Goal: Use online tool/utility: Use online tool/utility

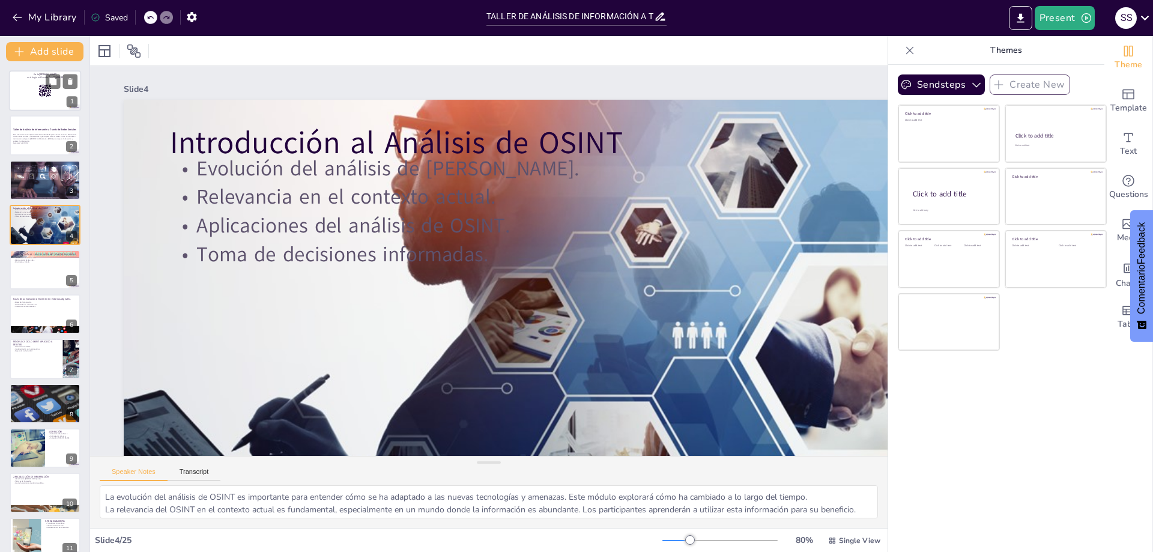
checkbox input "true"
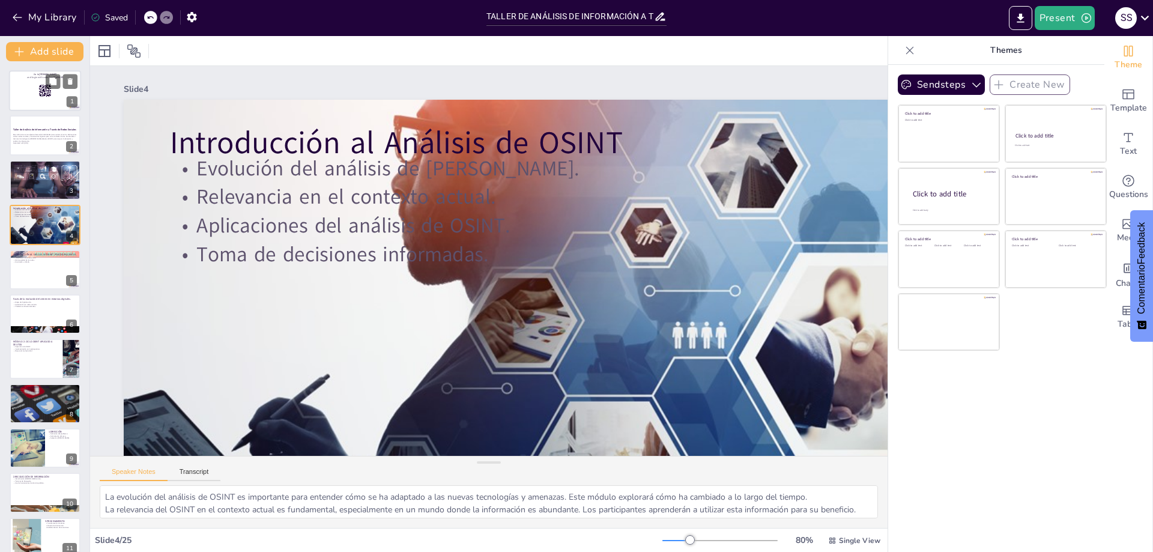
checkbox input "true"
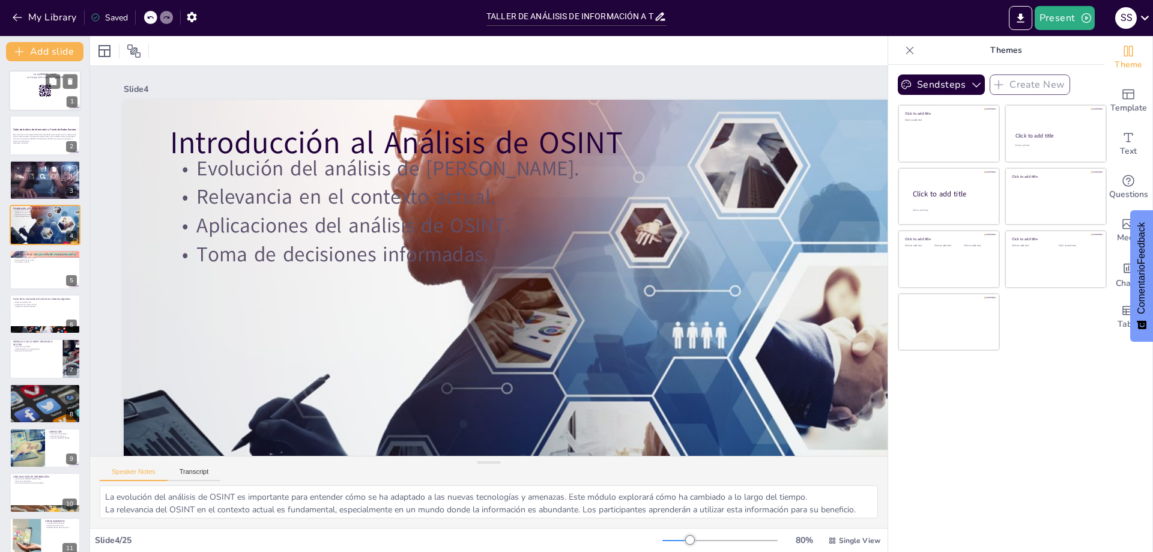
checkbox input "true"
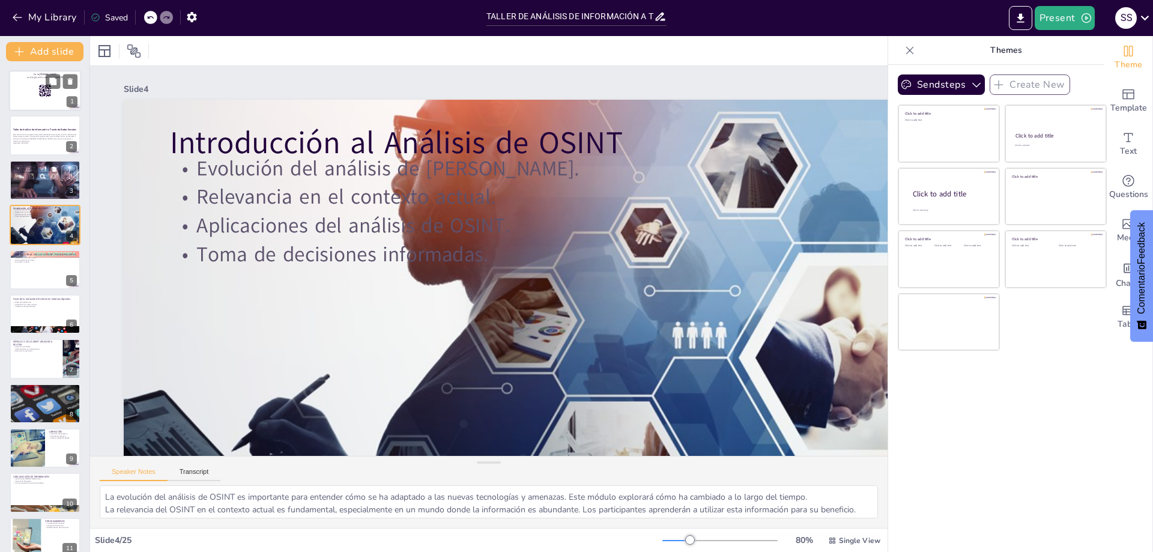
checkbox input "true"
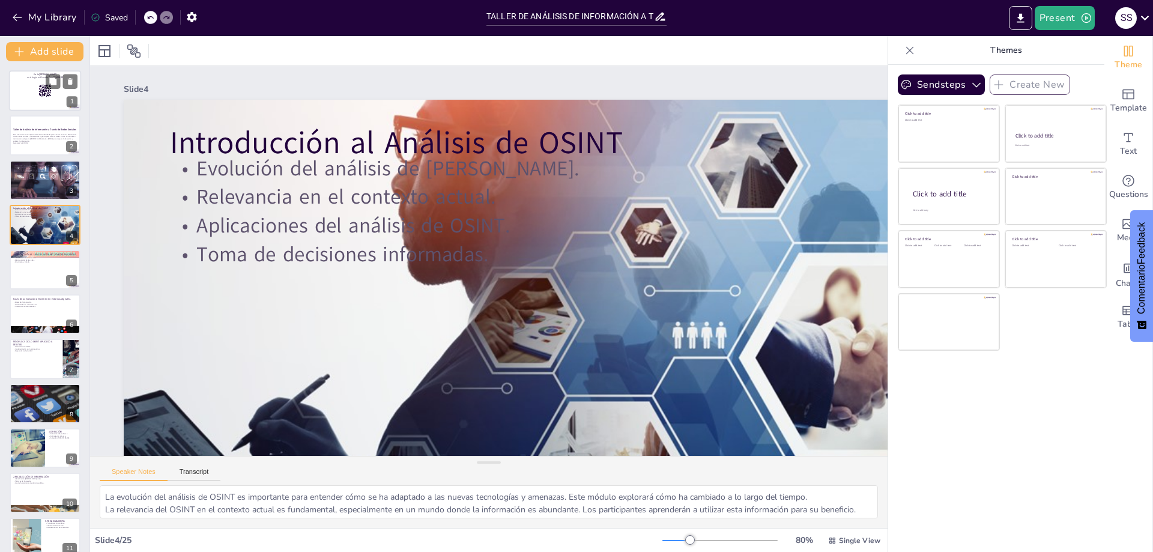
checkbox input "true"
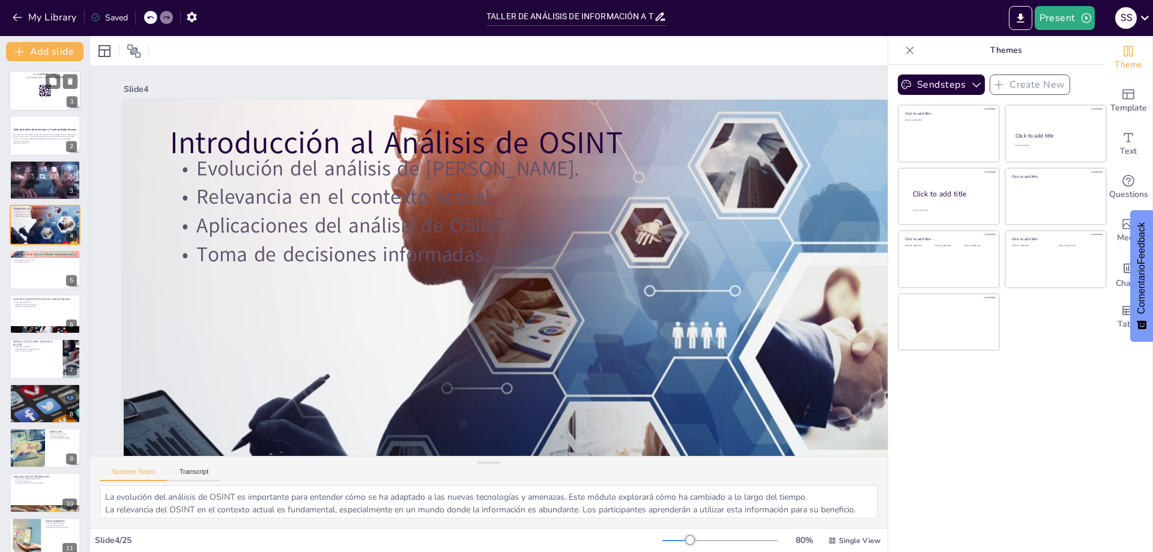
click at [38, 86] on div at bounding box center [45, 90] width 72 height 41
checkbox input "true"
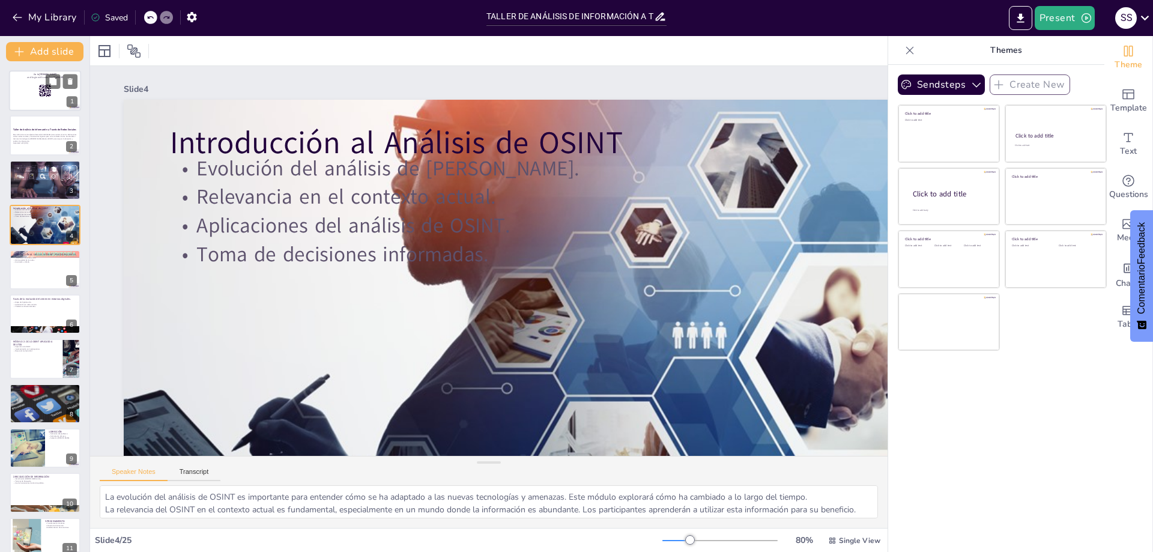
checkbox input "true"
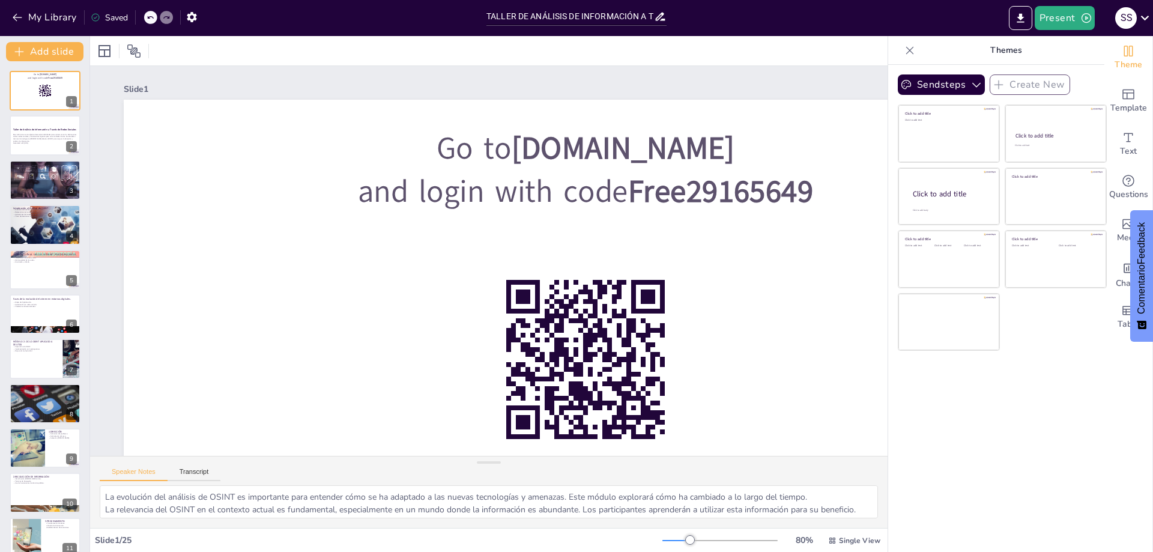
checkbox input "true"
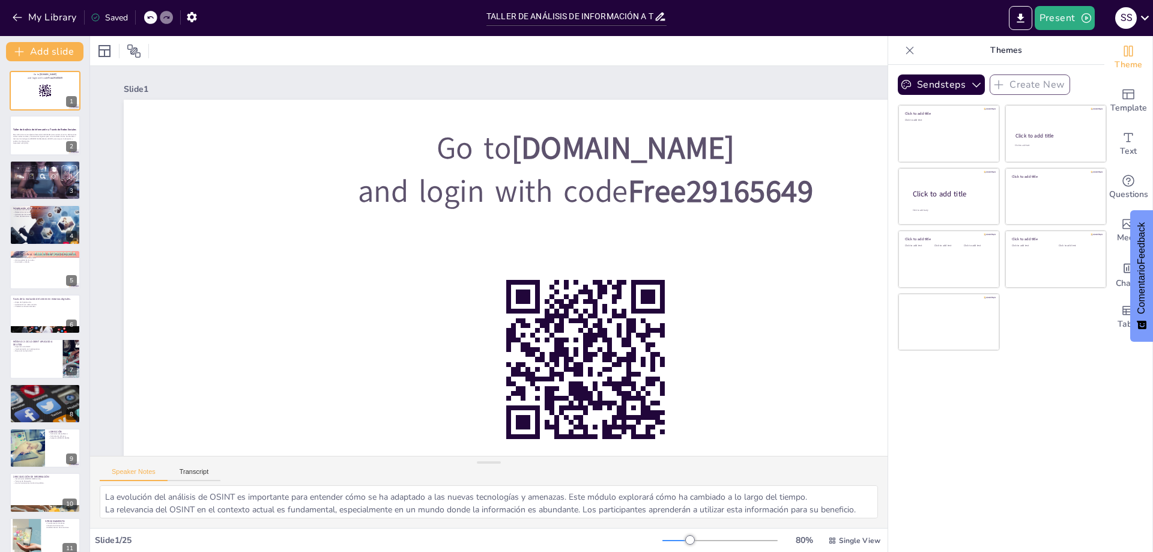
checkbox input "true"
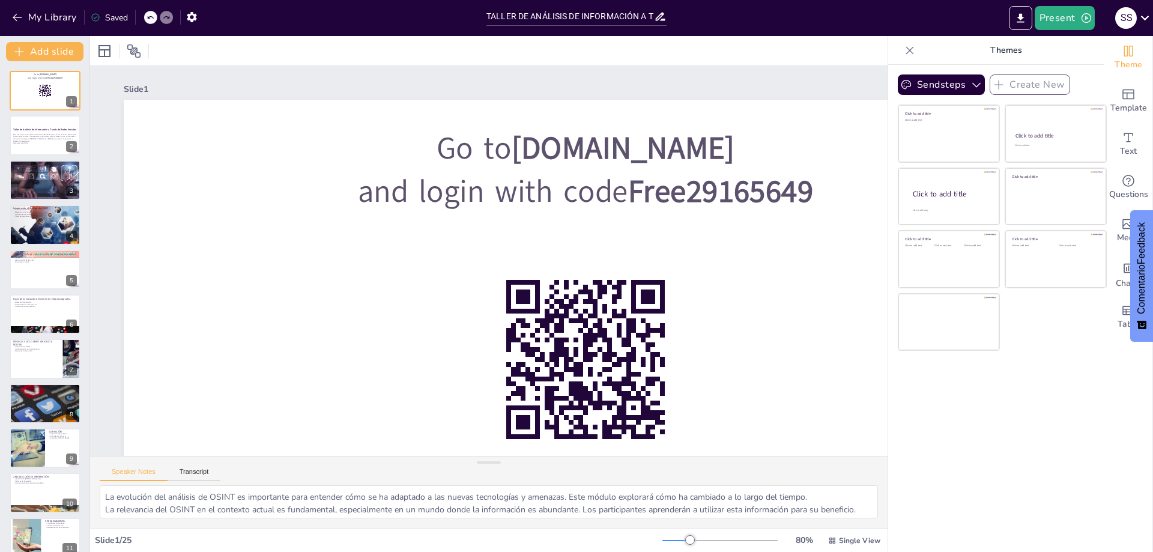
checkbox input "true"
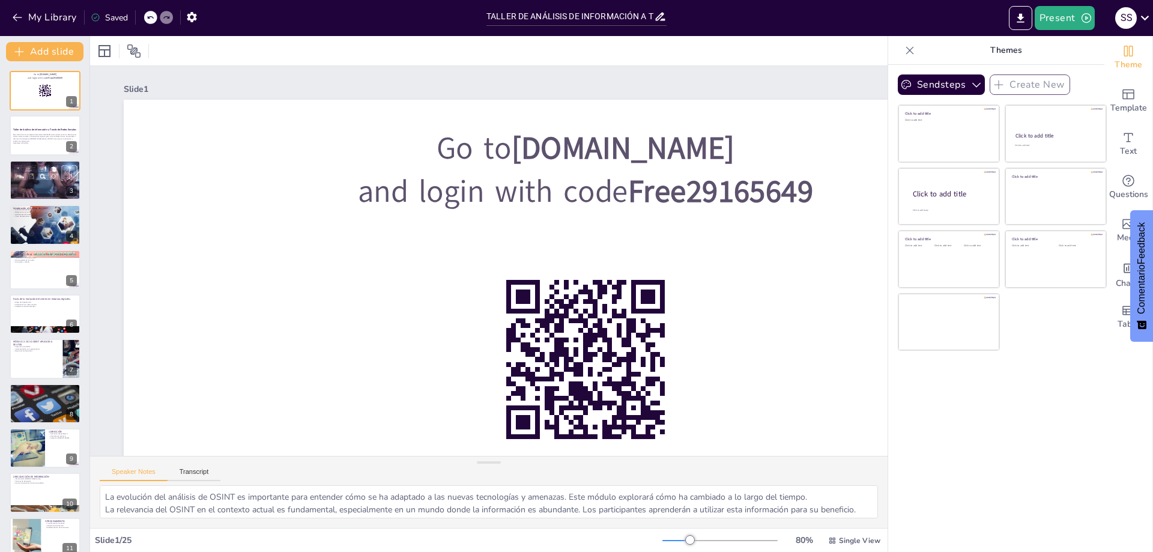
checkbox input "true"
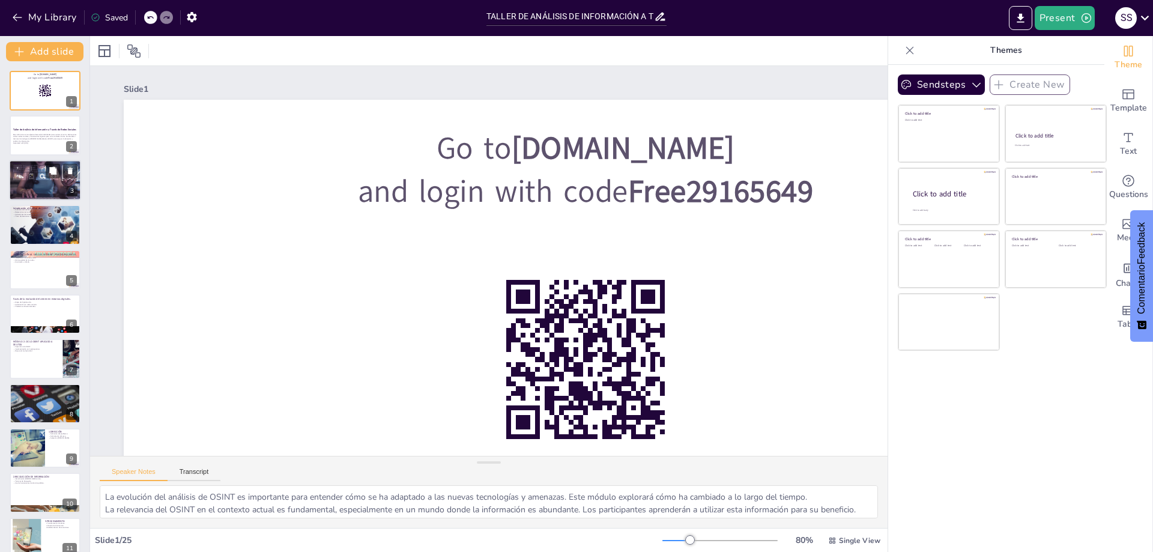
checkbox input "true"
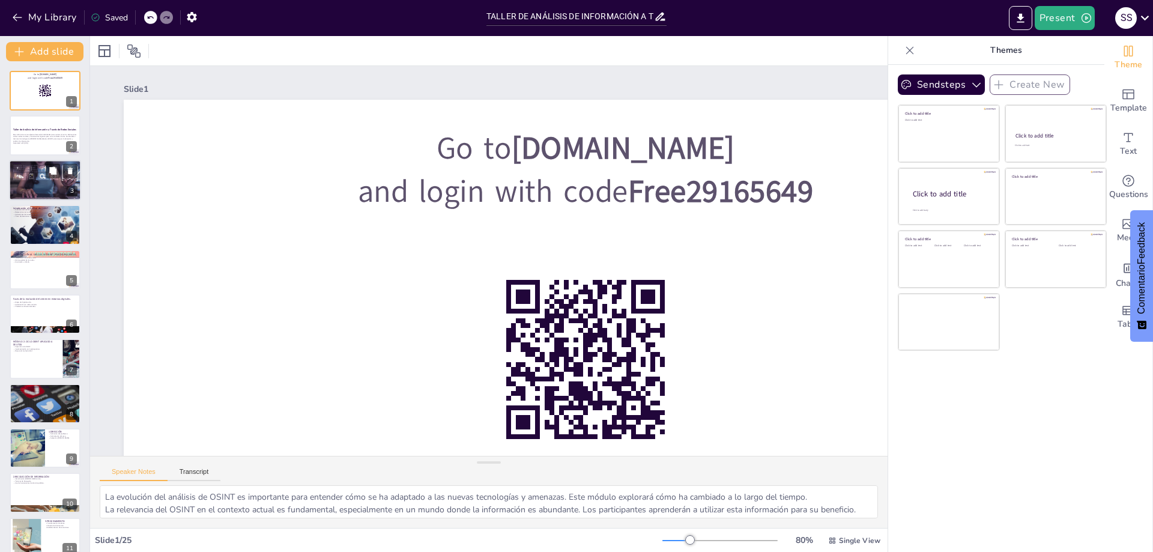
checkbox input "true"
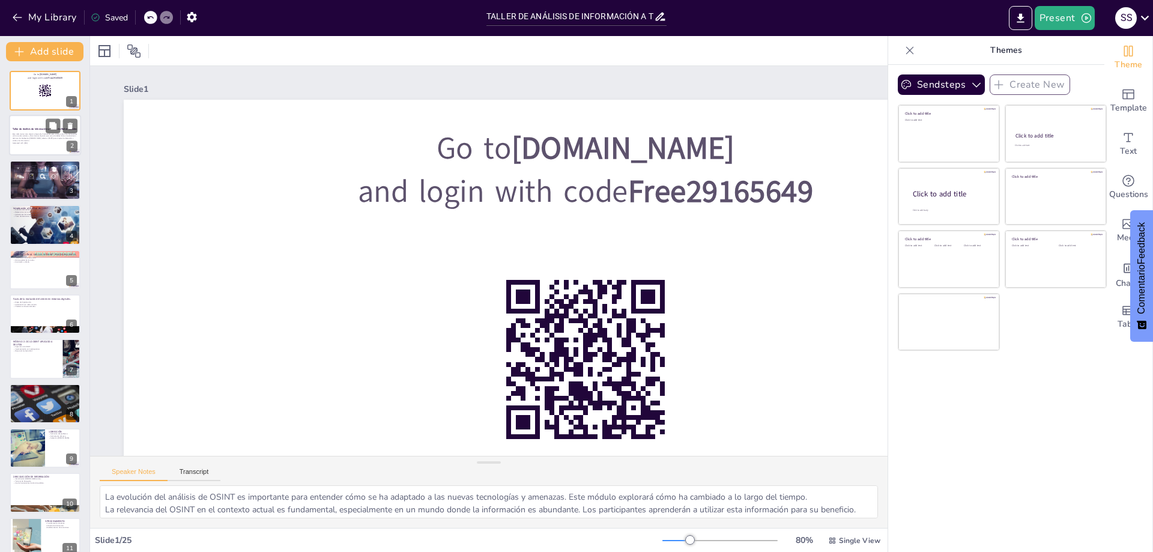
checkbox input "true"
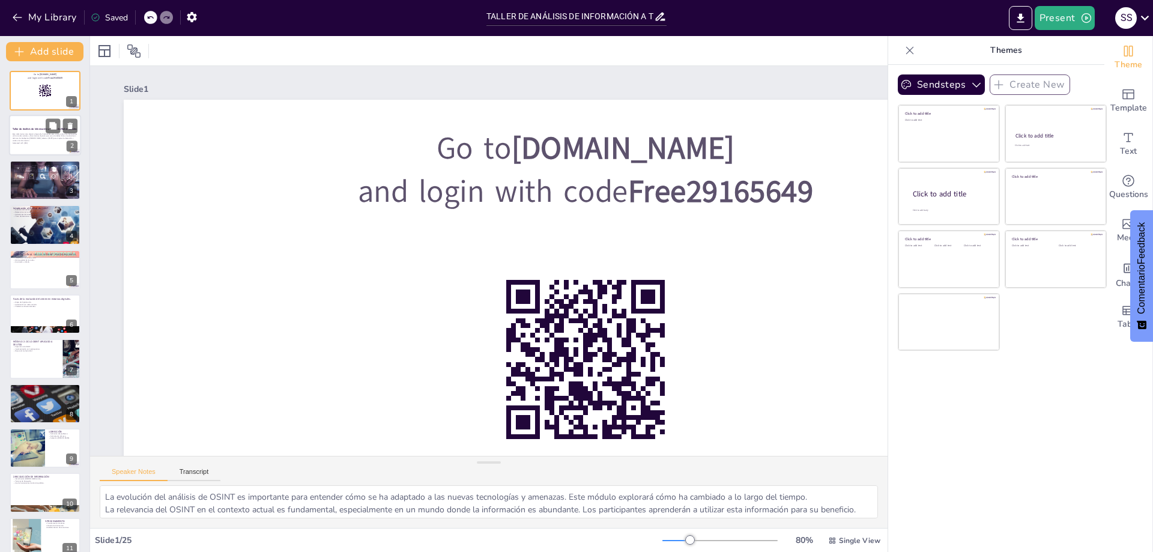
checkbox input "true"
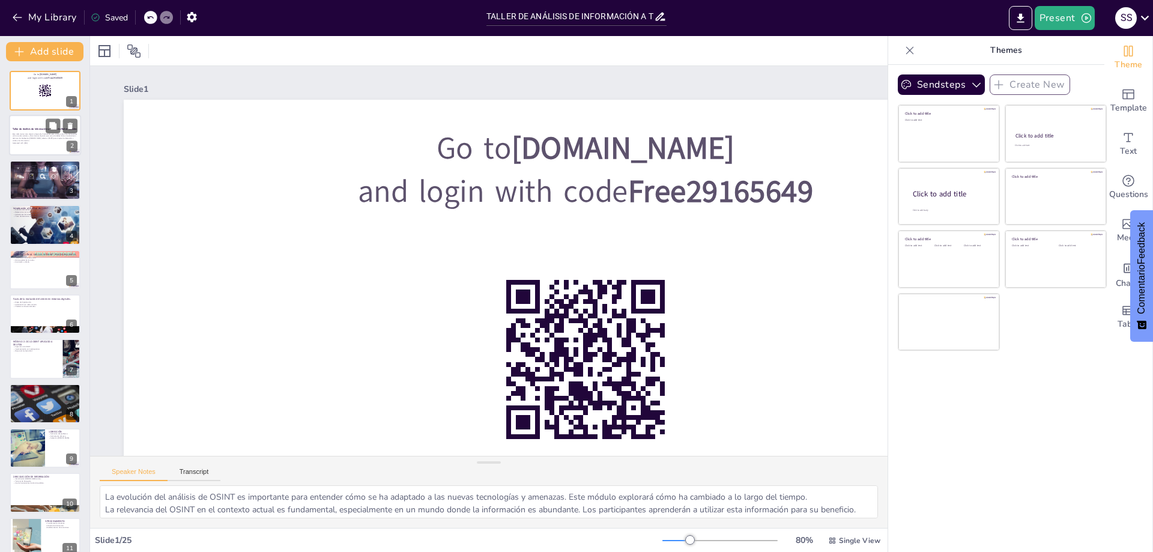
checkbox input "true"
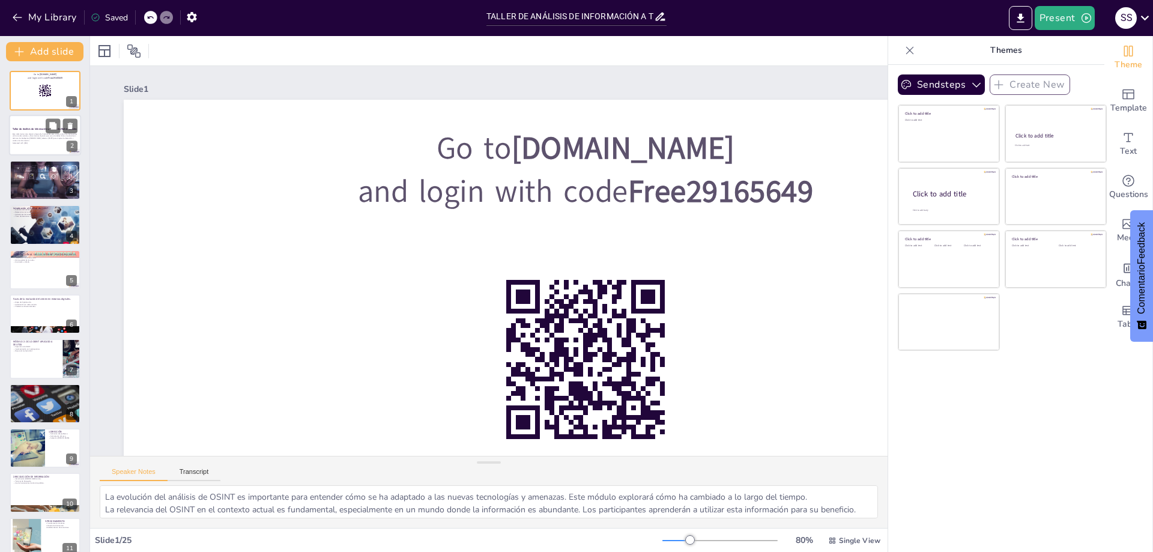
checkbox input "true"
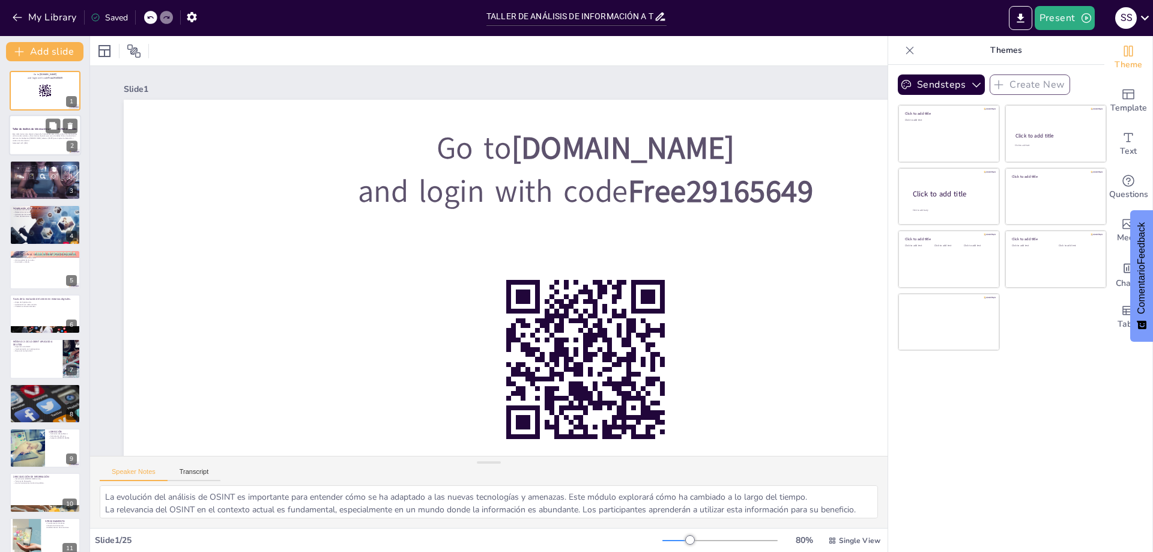
click at [16, 139] on p "Este taller tiene como objetivo desarrollar habilidades para analizar cómo los …" at bounding box center [45, 137] width 65 height 9
checkbox input "true"
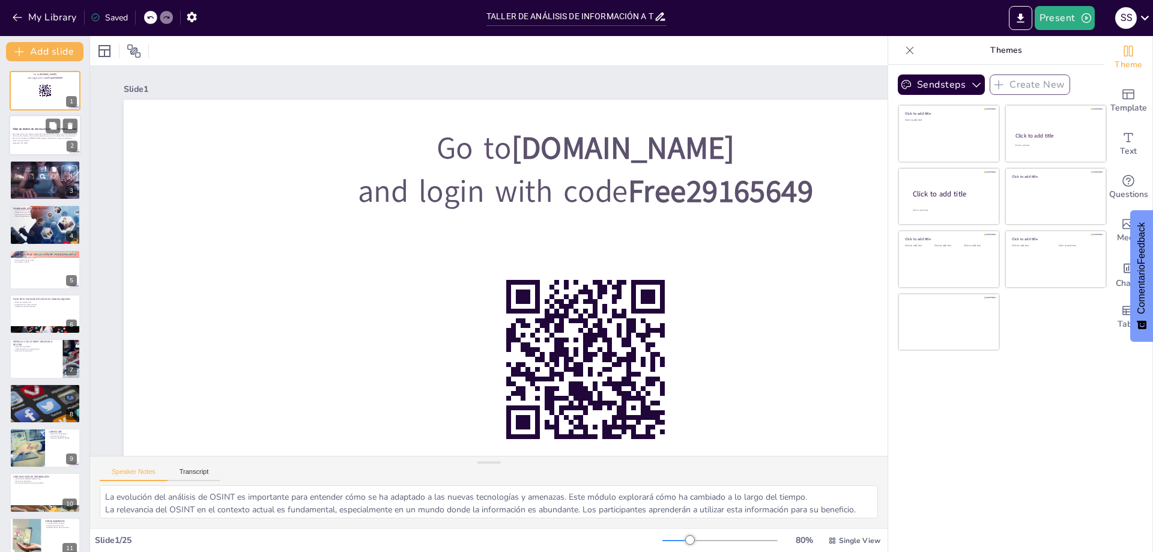
checkbox input "true"
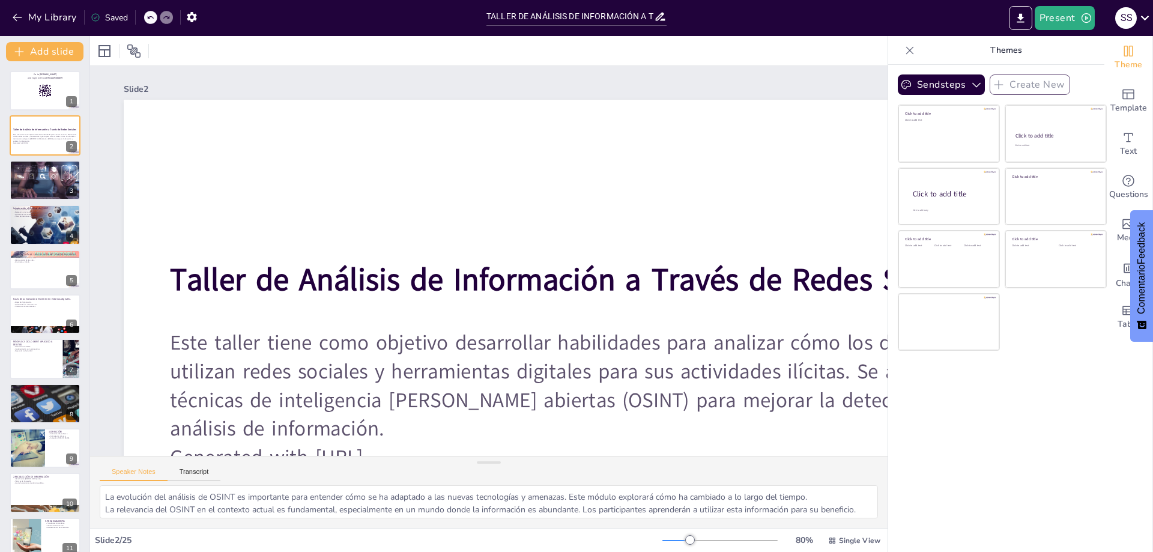
checkbox input "true"
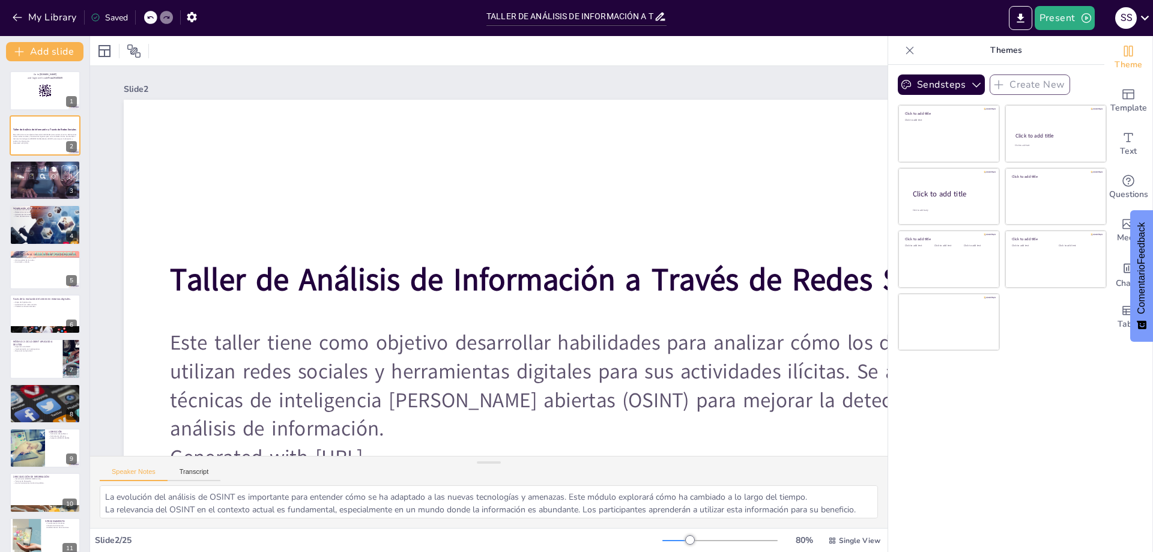
checkbox input "true"
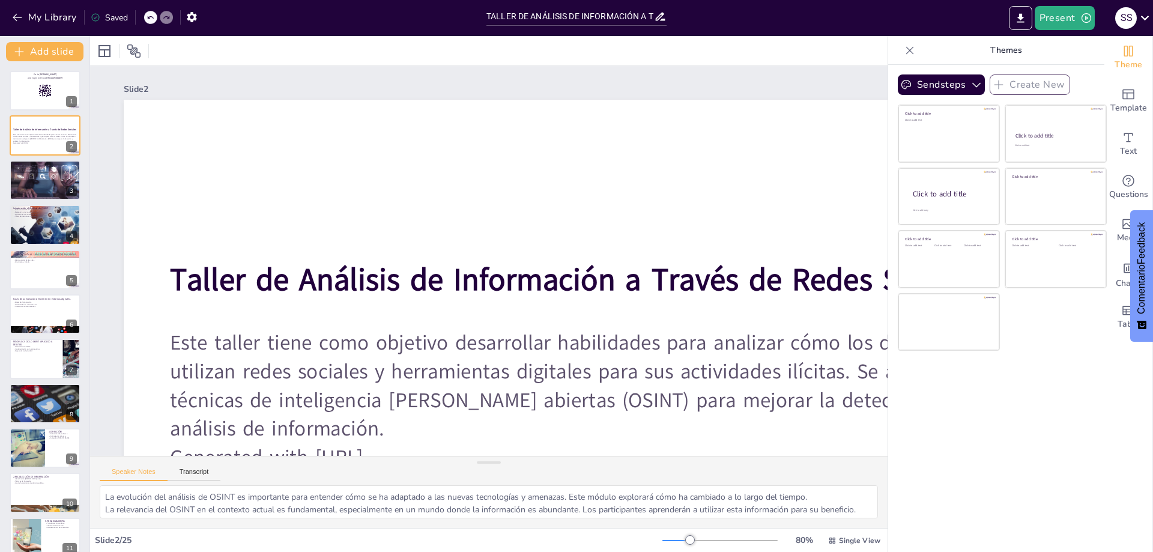
checkbox input "true"
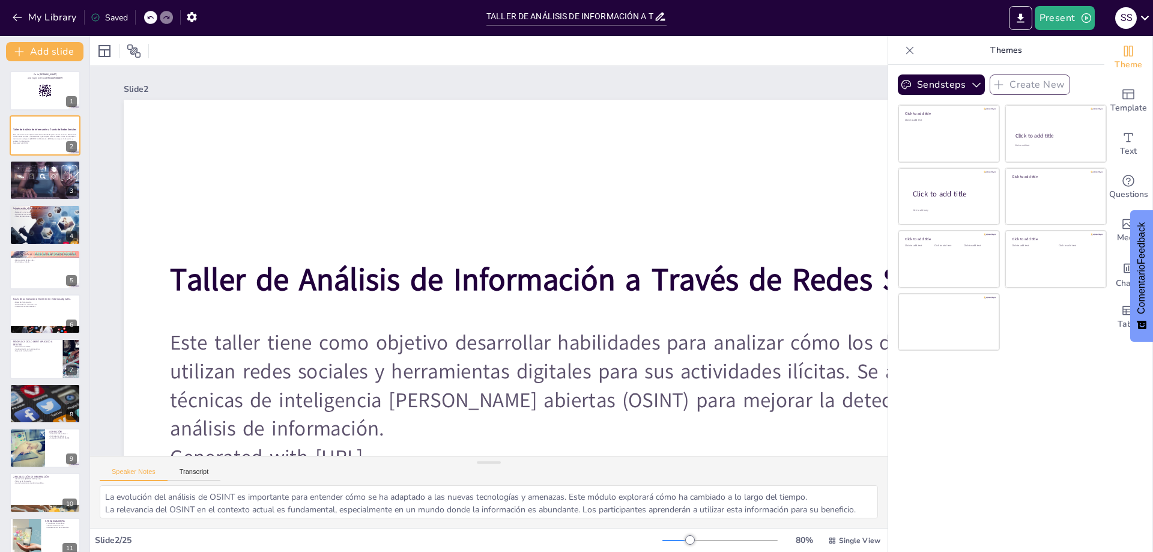
checkbox input "true"
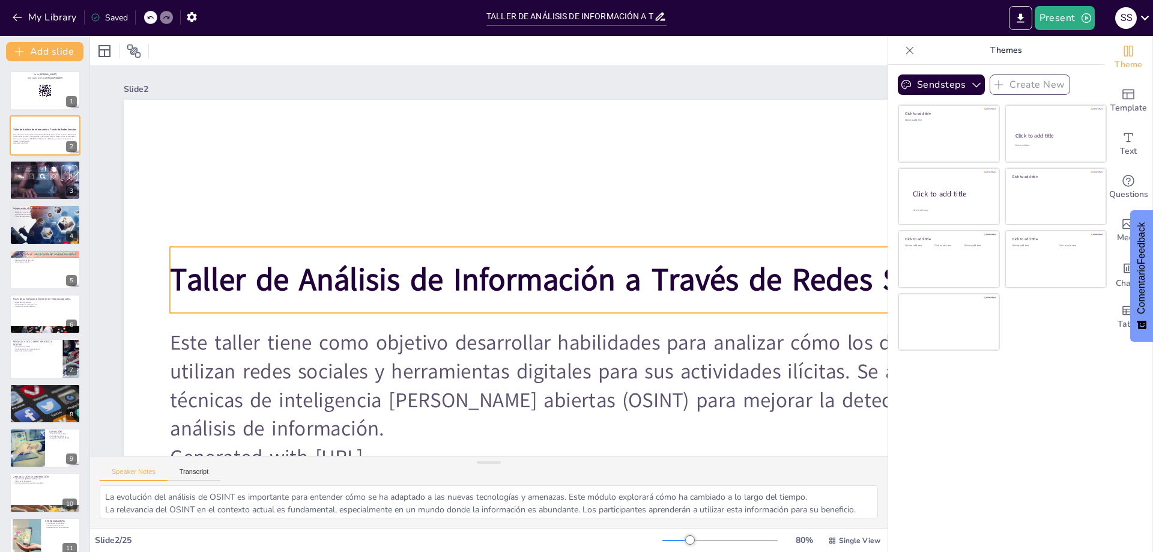
checkbox input "true"
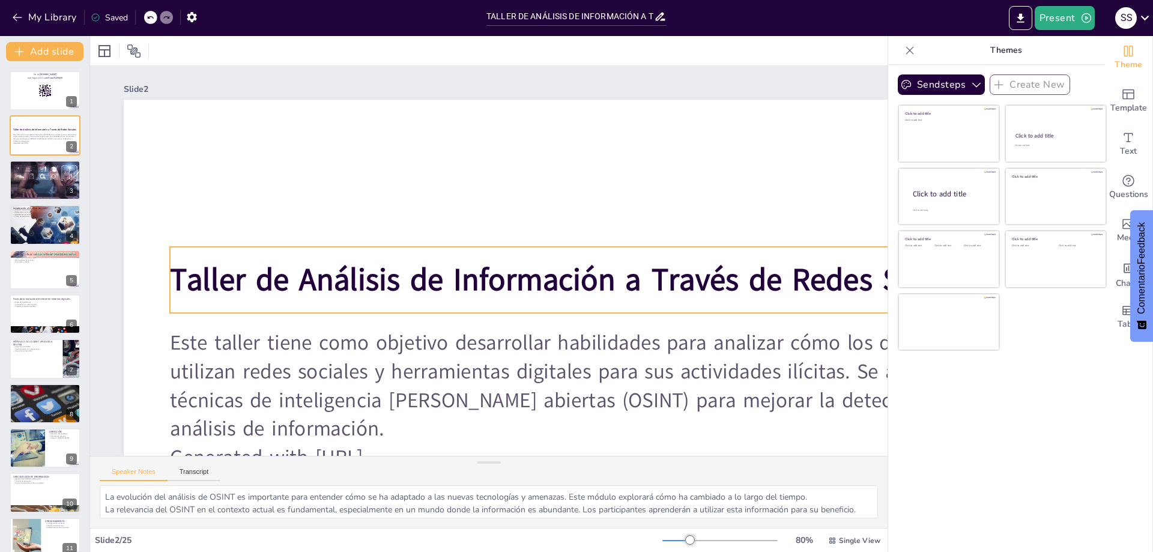
checkbox input "true"
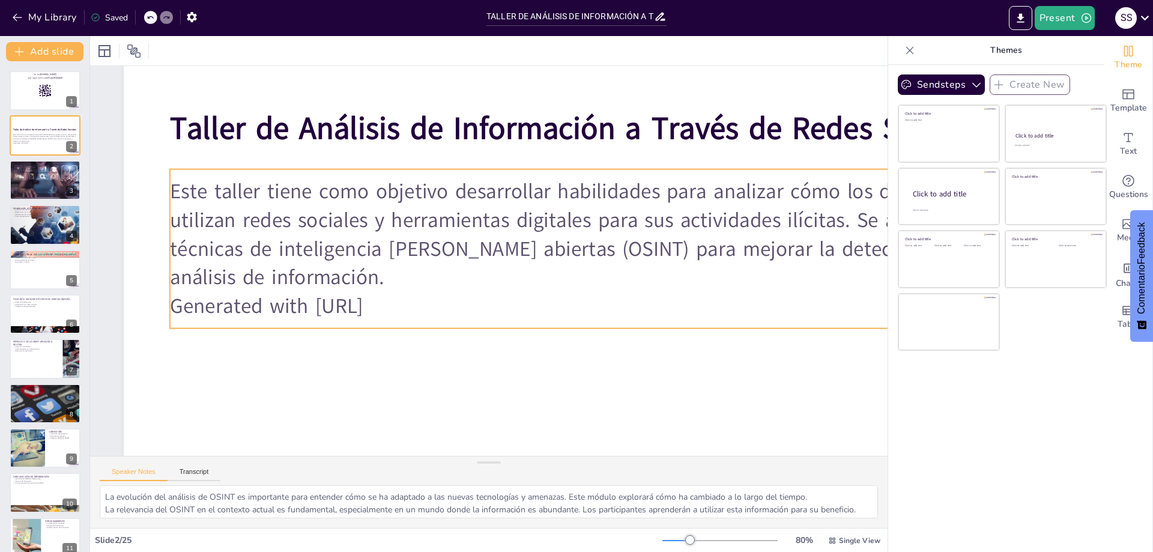
scroll to position [172, 0]
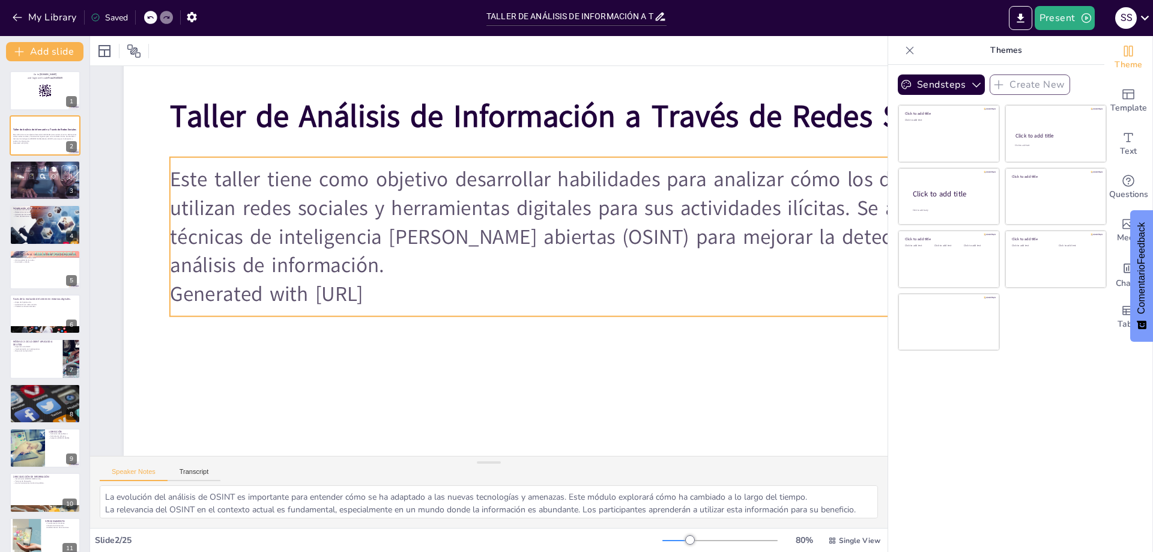
checkbox input "true"
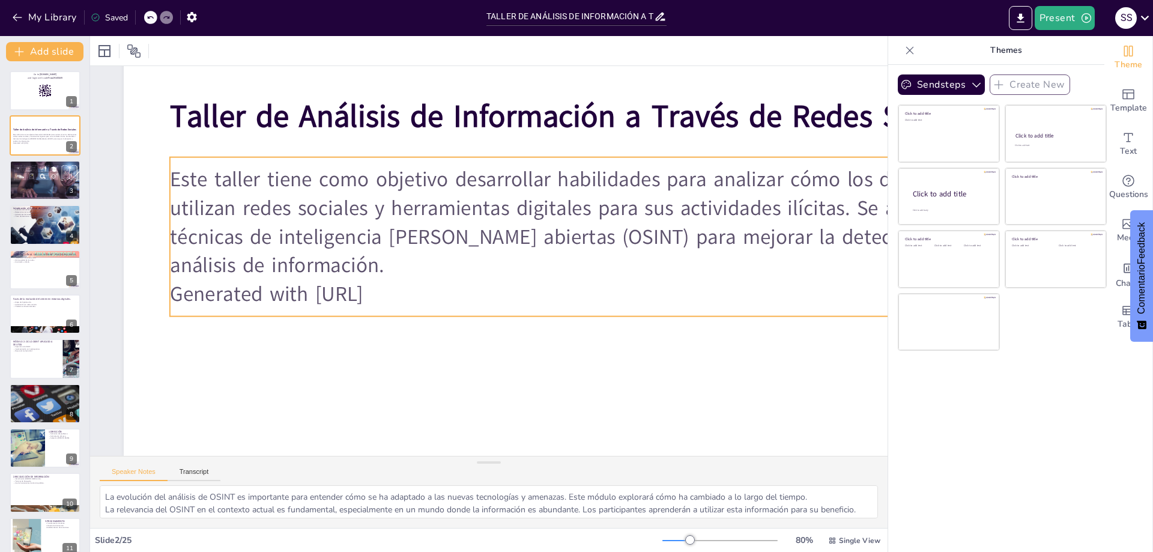
checkbox input "true"
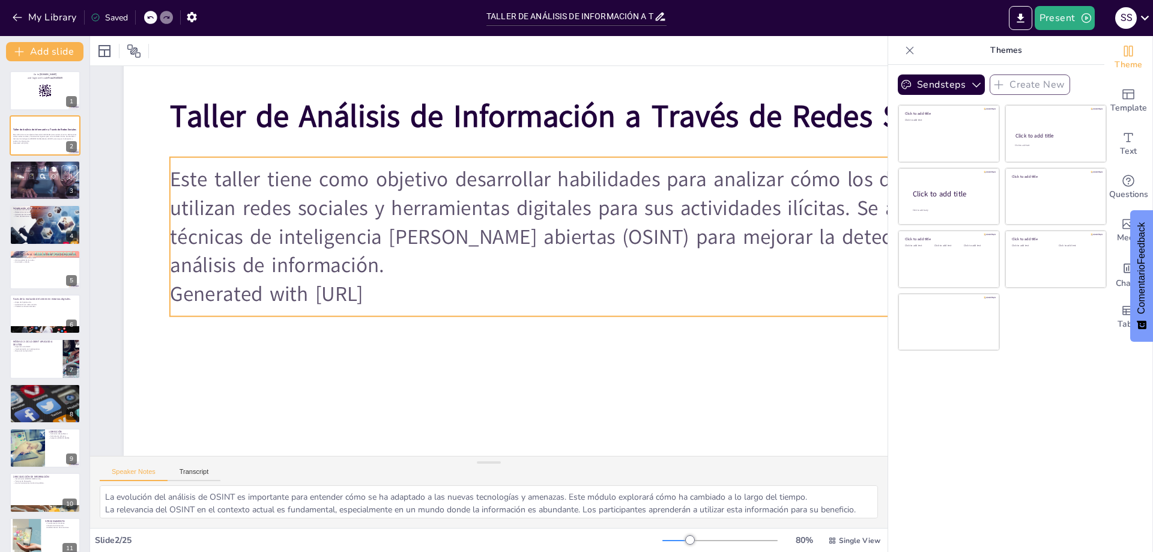
checkbox input "true"
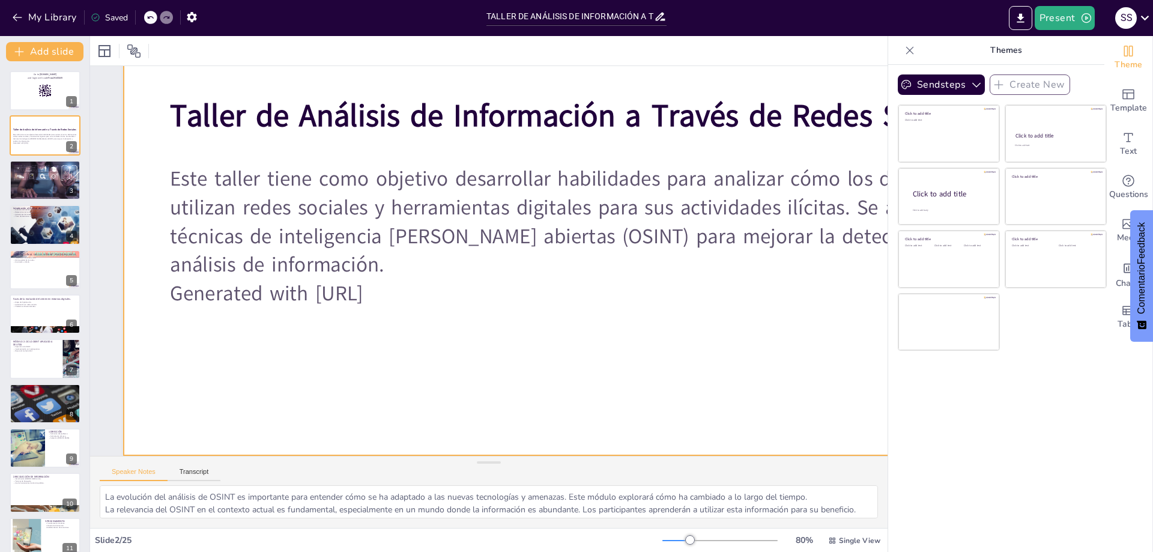
checkbox input "true"
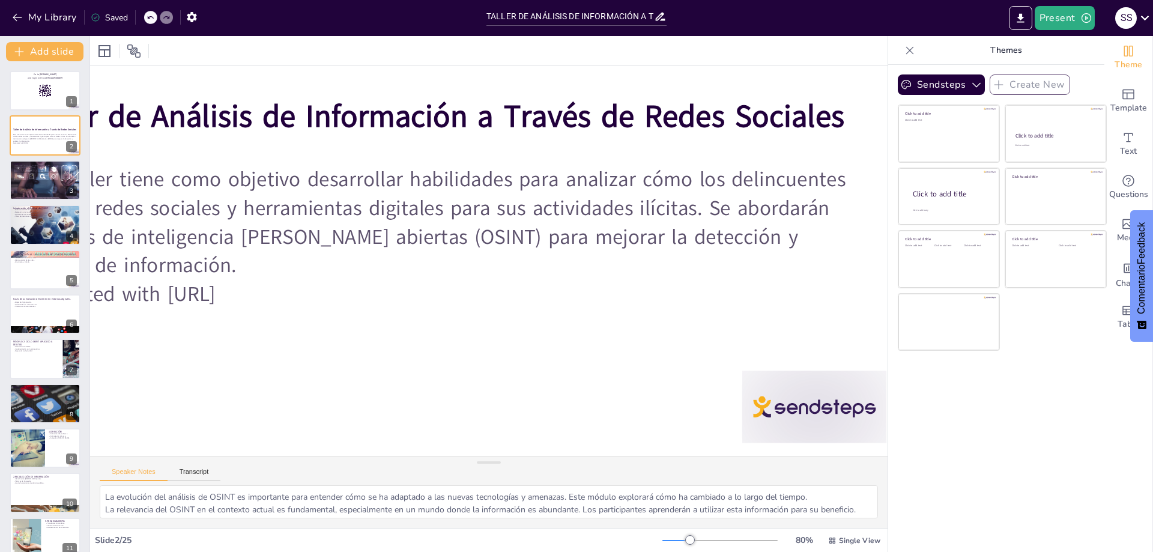
scroll to position [172, 211]
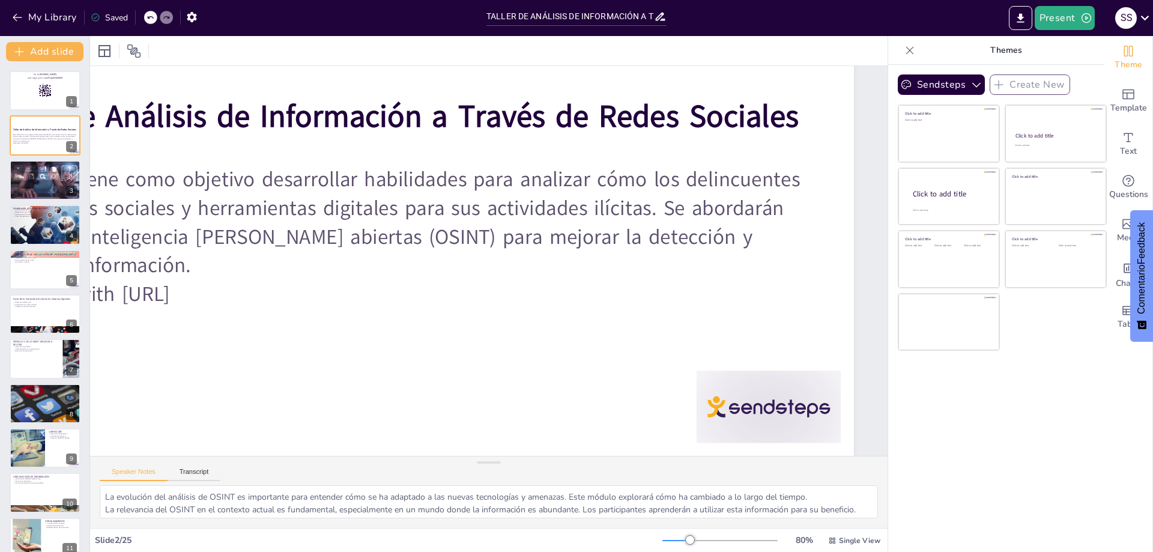
checkbox input "true"
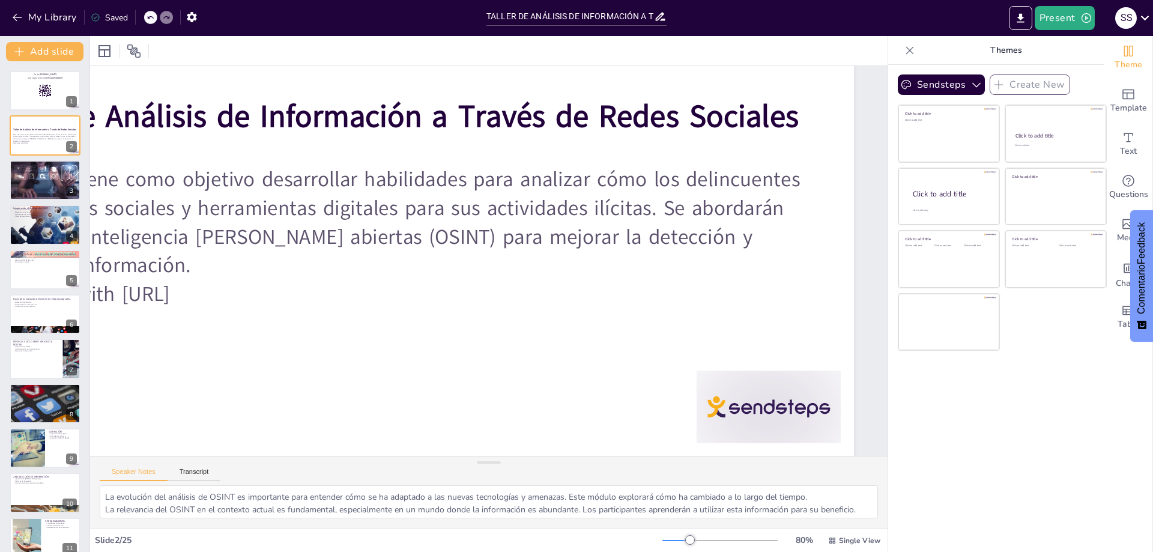
checkbox input "true"
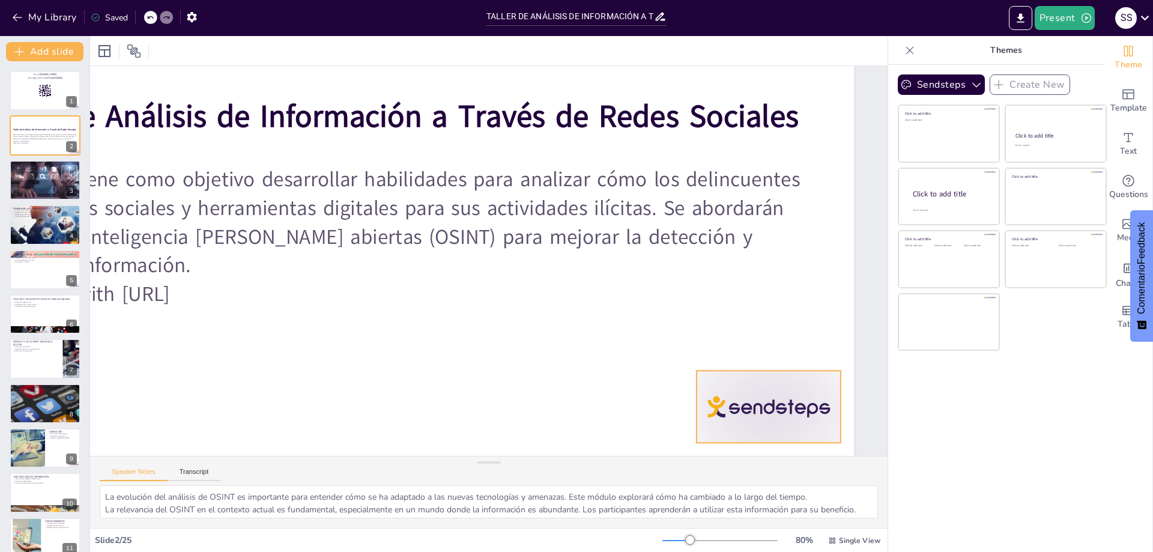
checkbox input "true"
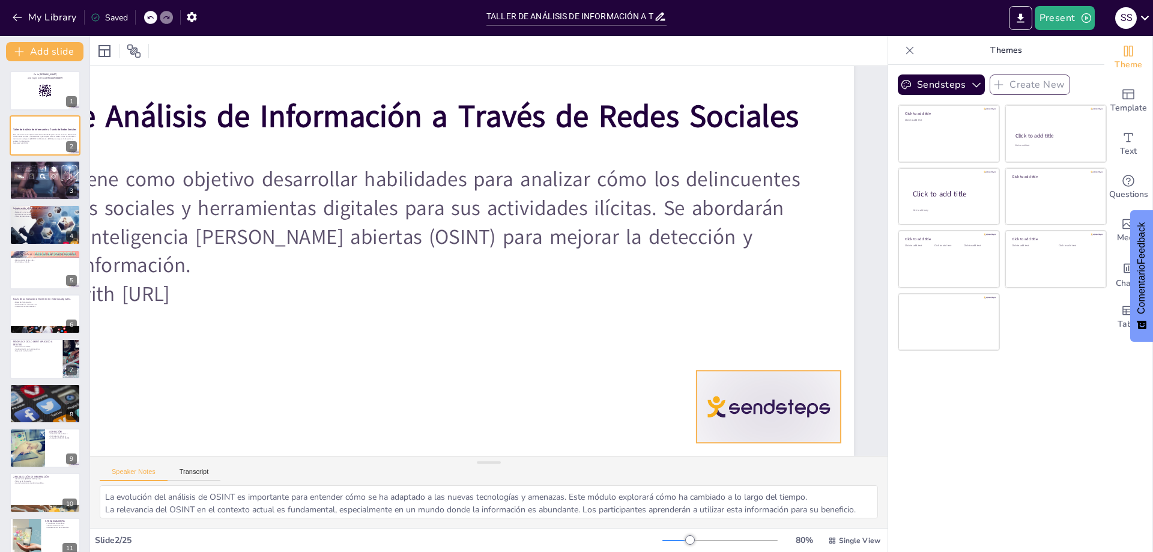
click at [761, 405] on div at bounding box center [769, 406] width 144 height 72
checkbox input "true"
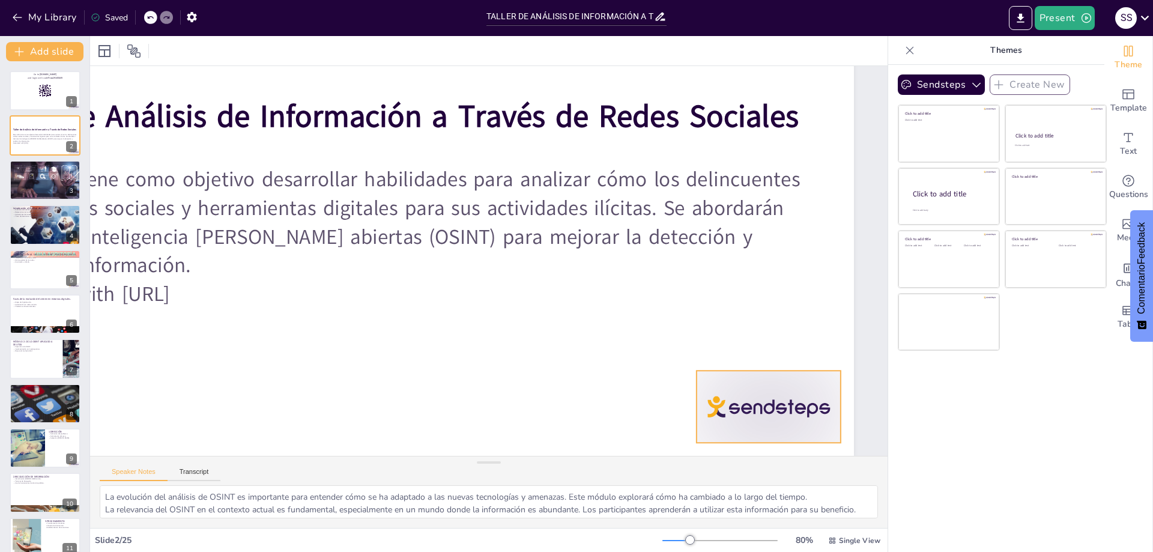
checkbox input "true"
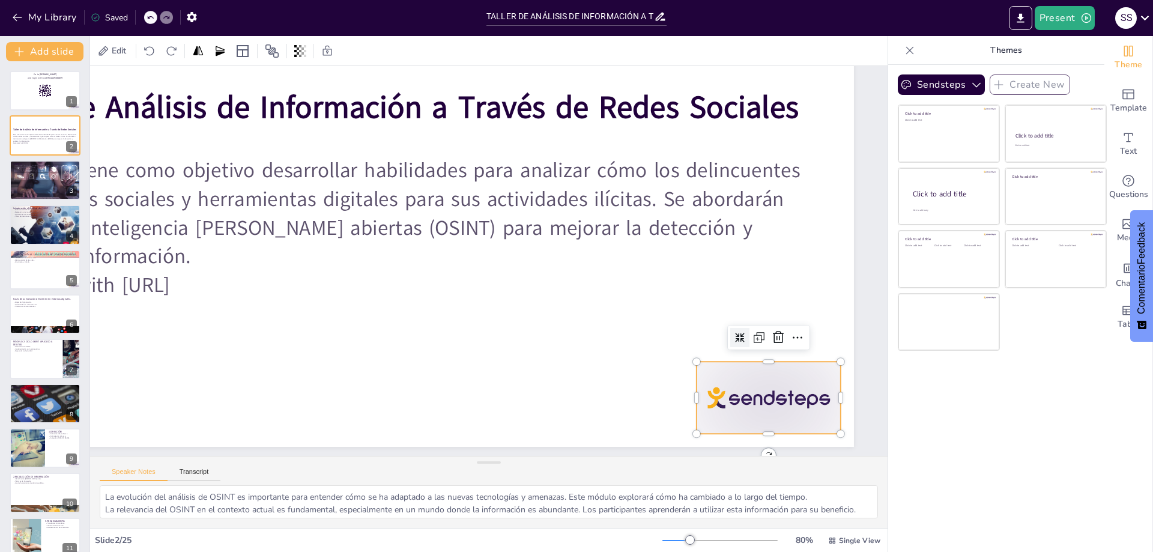
checkbox input "true"
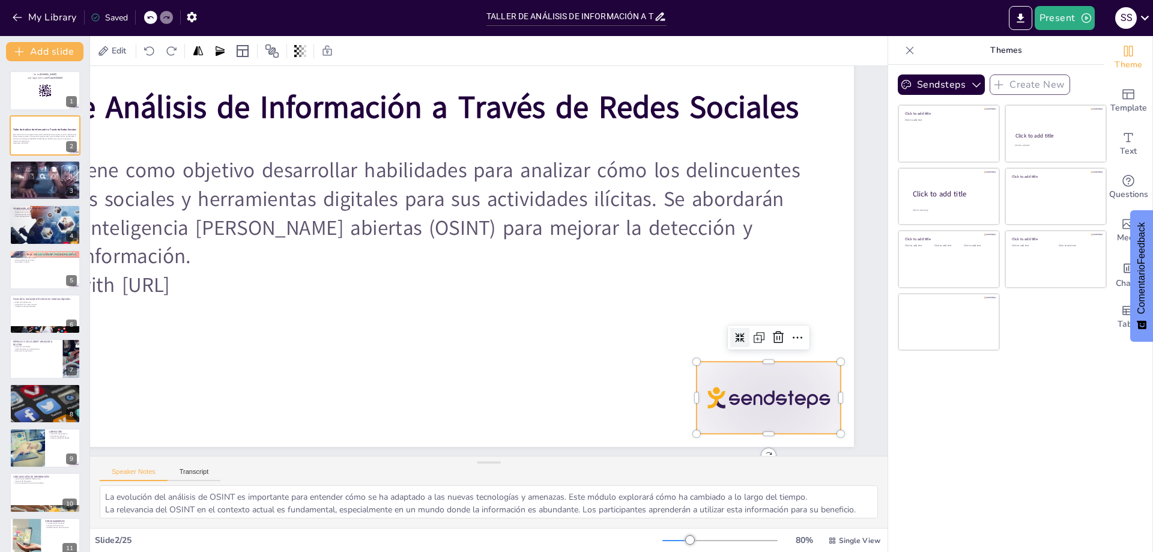
checkbox input "true"
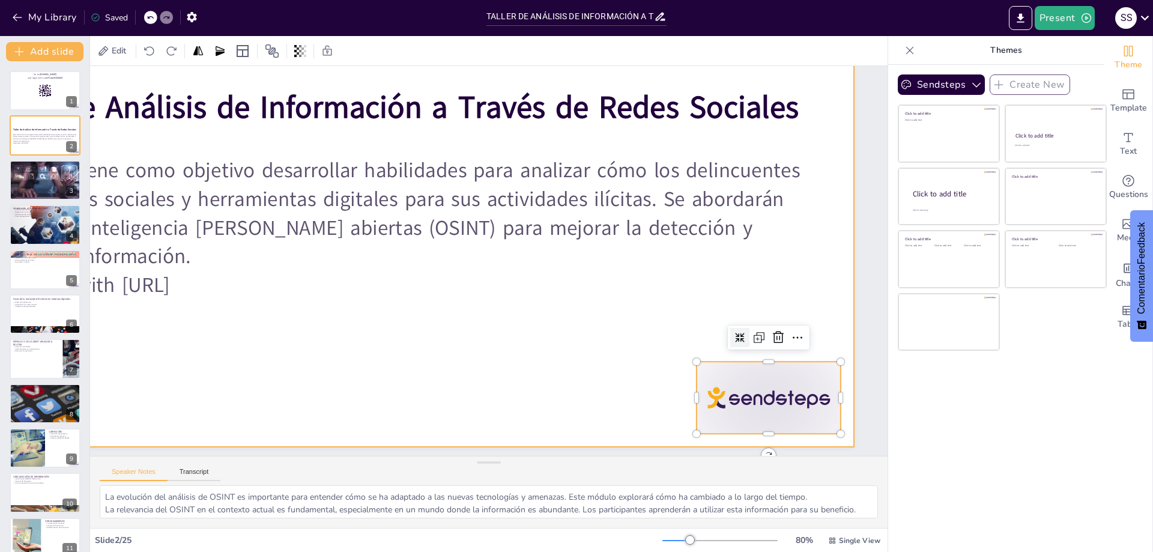
checkbox input "true"
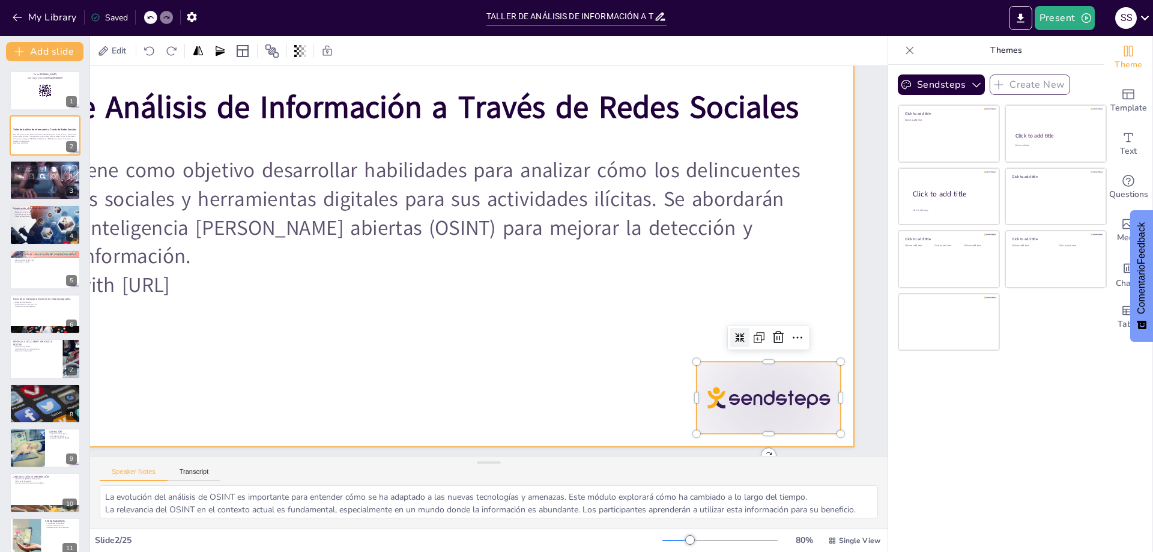
click at [774, 444] on div at bounding box center [392, 186] width 924 height 519
checkbox input "true"
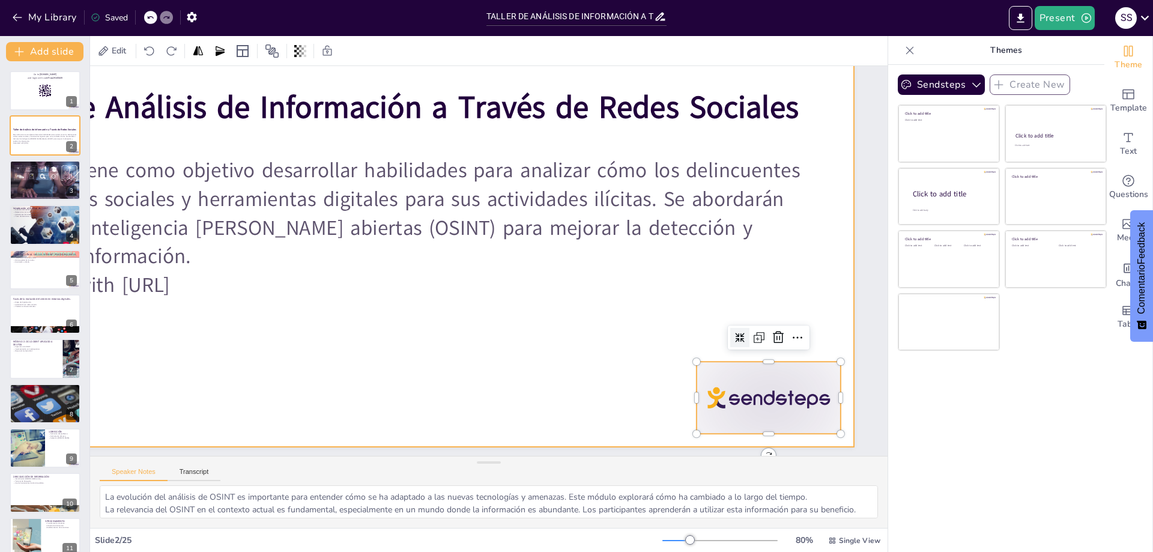
checkbox input "true"
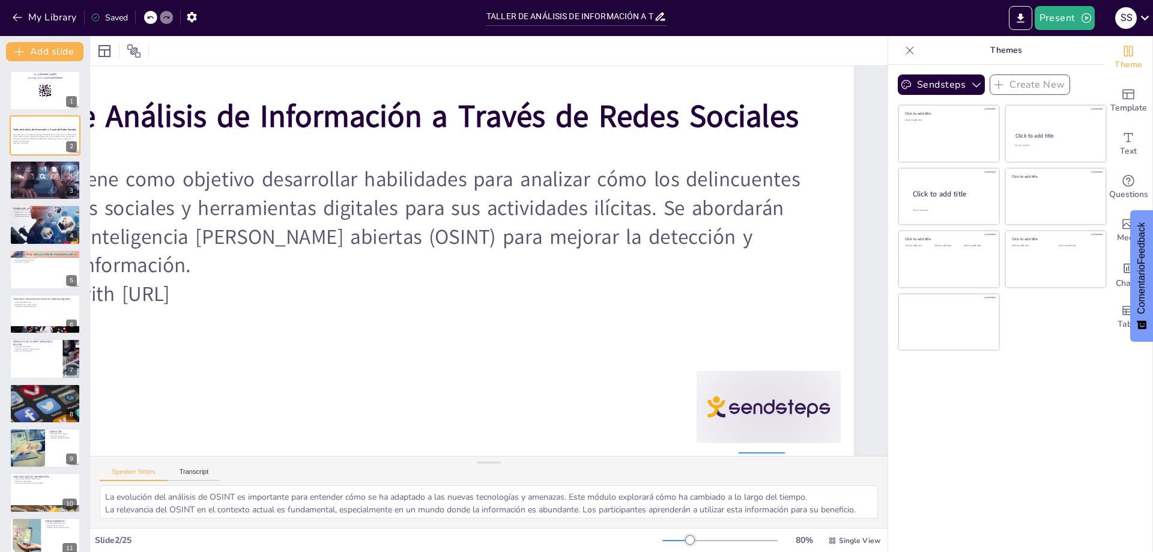
checkbox input "true"
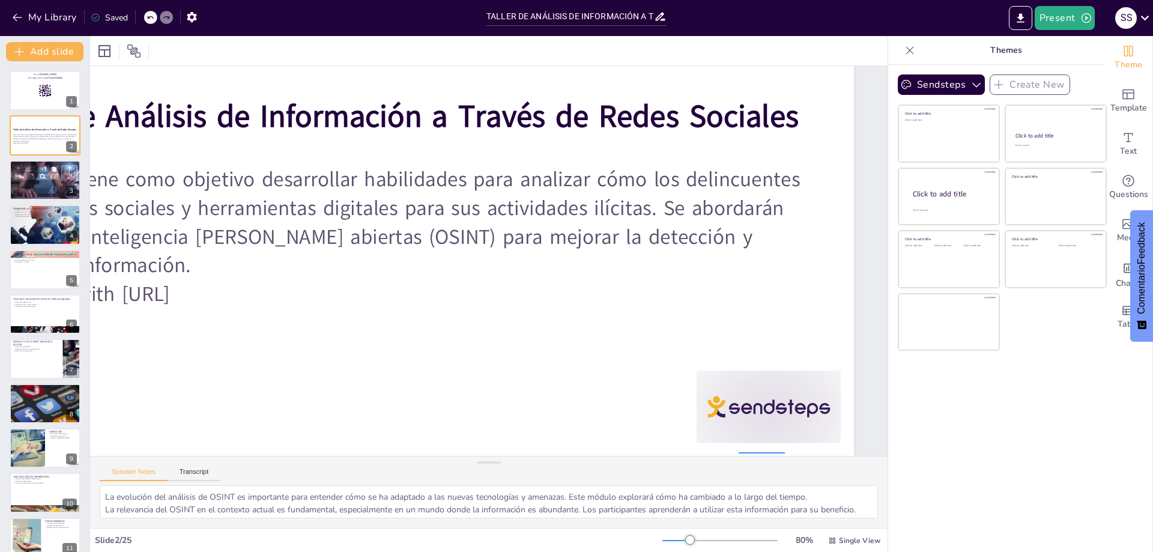
checkbox input "true"
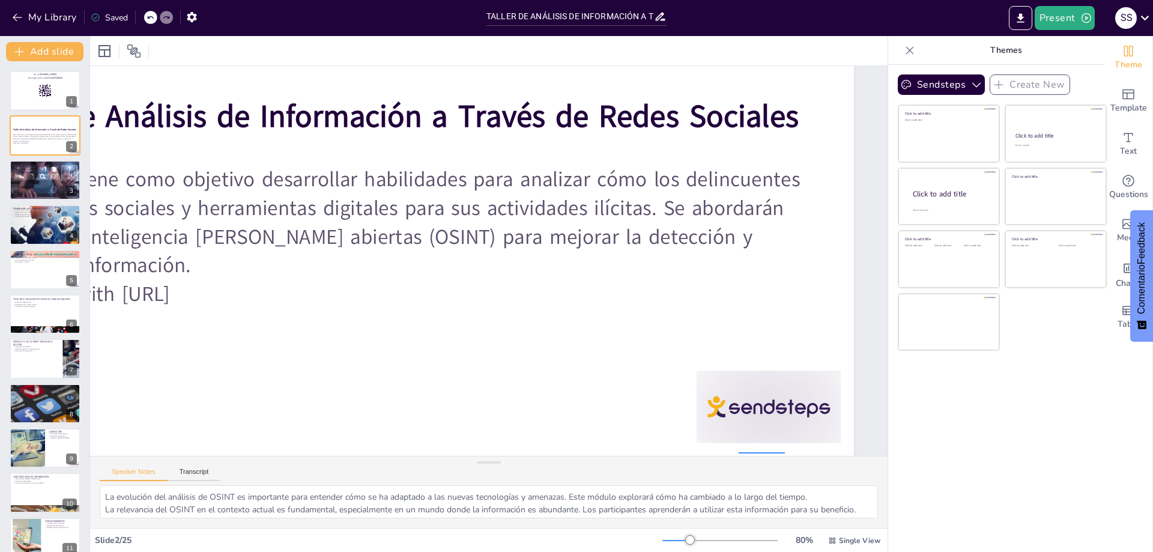
drag, startPoint x: 721, startPoint y: 443, endPoint x: 625, endPoint y: 445, distance: 95.5
click at [638, 445] on div at bounding box center [392, 195] width 924 height 519
click at [625, 445] on div at bounding box center [392, 195] width 924 height 519
checkbox input "true"
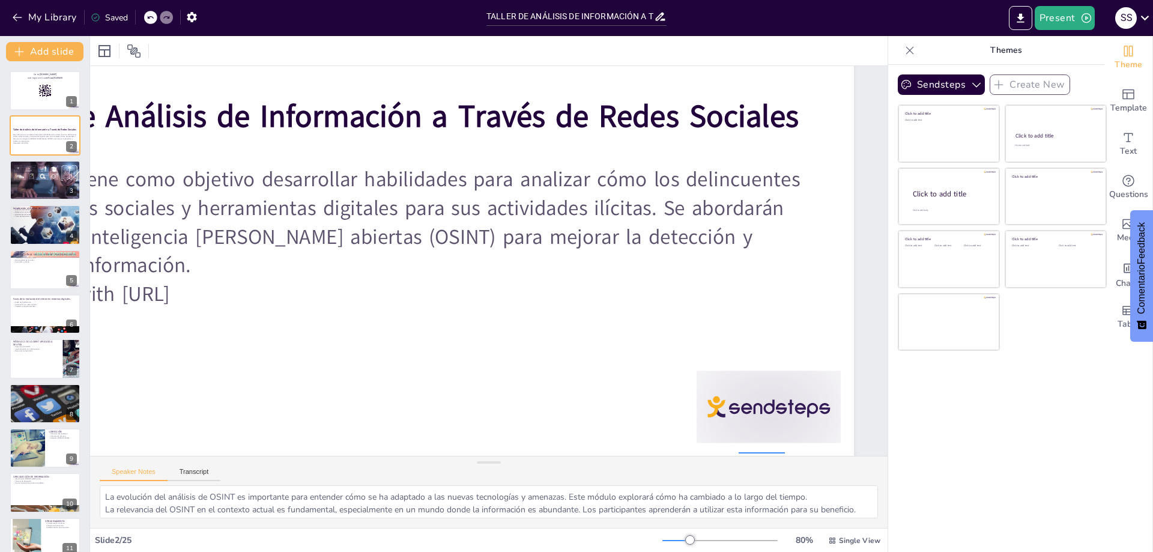
checkbox input "true"
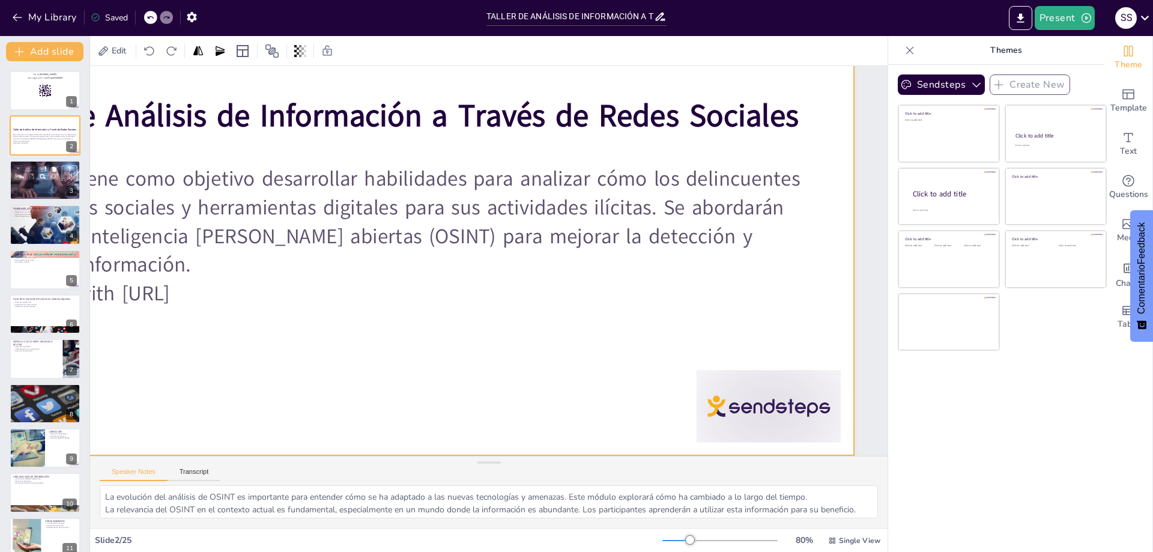
checkbox input "true"
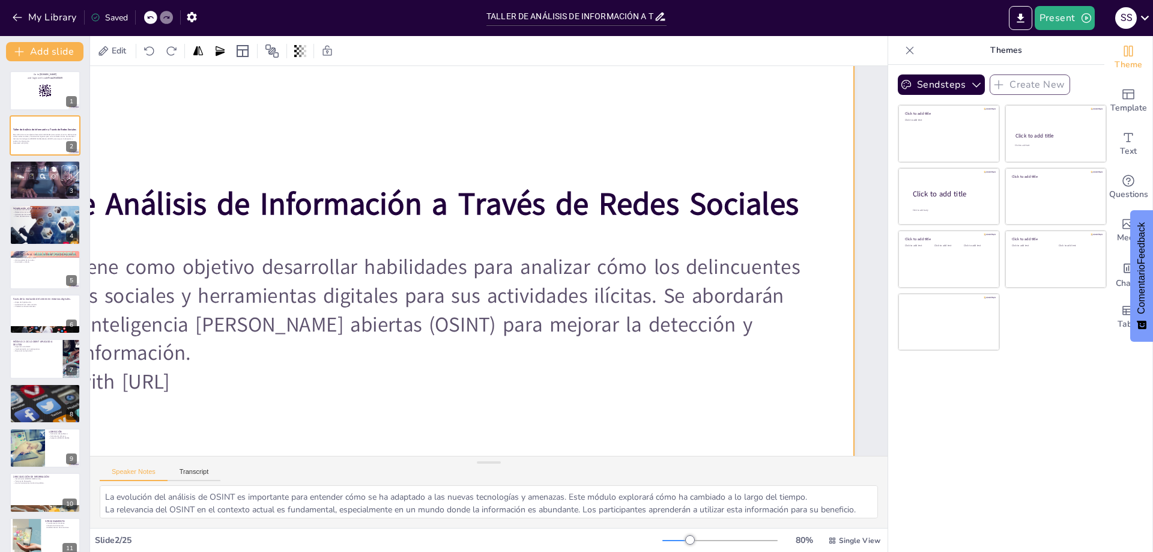
scroll to position [0, 211]
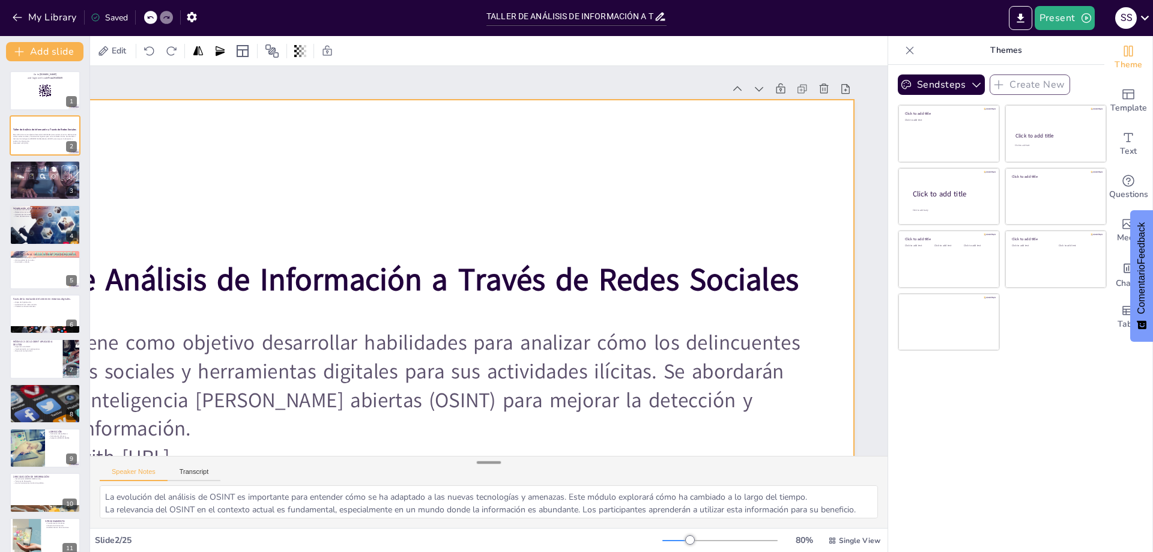
checkbox input "true"
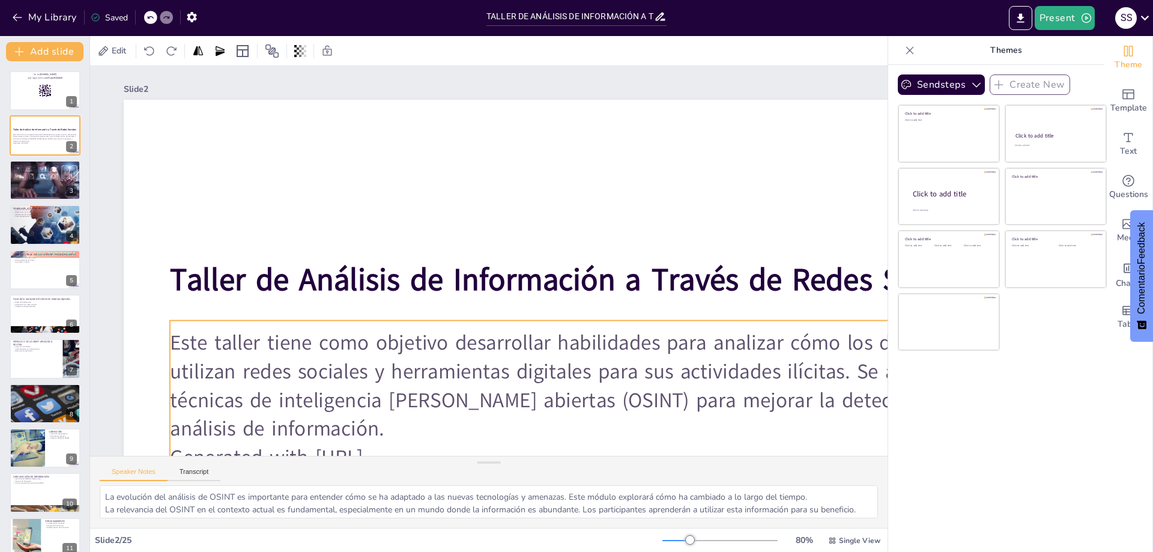
scroll to position [120, 0]
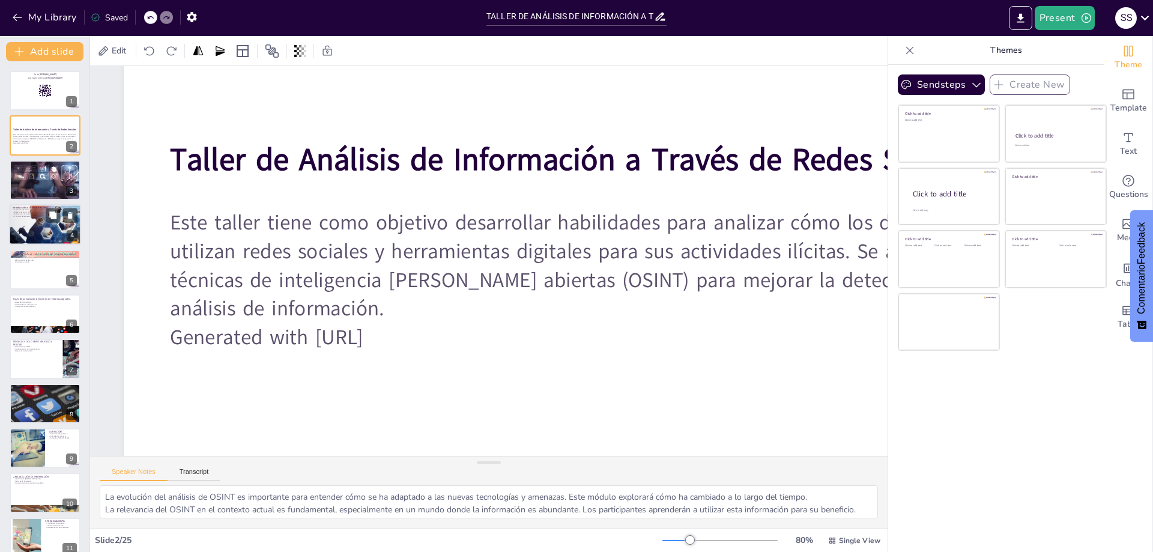
click at [17, 219] on div at bounding box center [45, 224] width 72 height 51
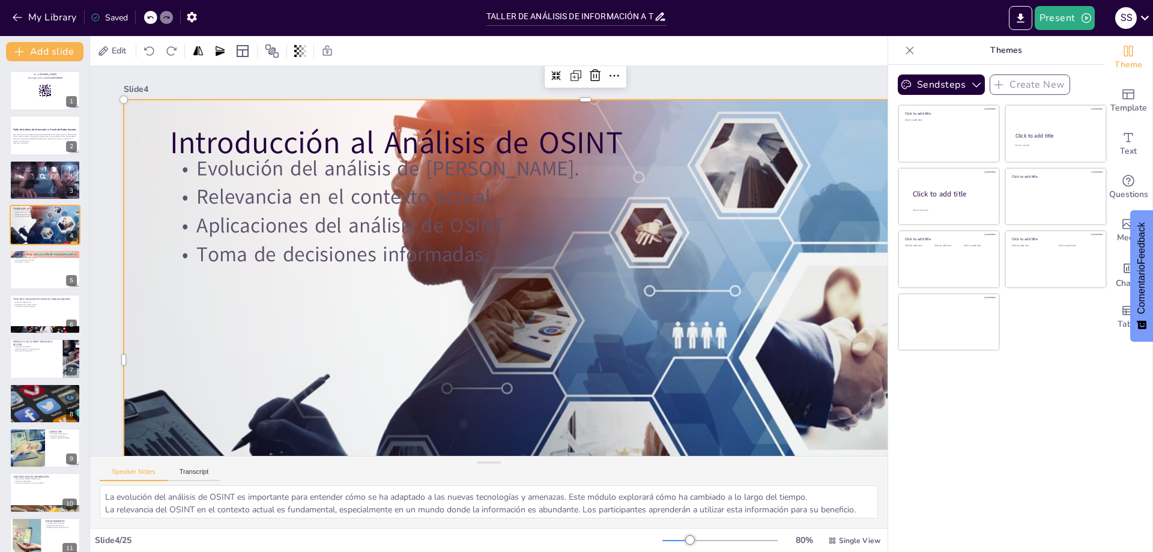
click at [452, 358] on div at bounding box center [586, 359] width 924 height 653
click at [553, 363] on div at bounding box center [586, 359] width 924 height 653
